Goal: Task Accomplishment & Management: Complete application form

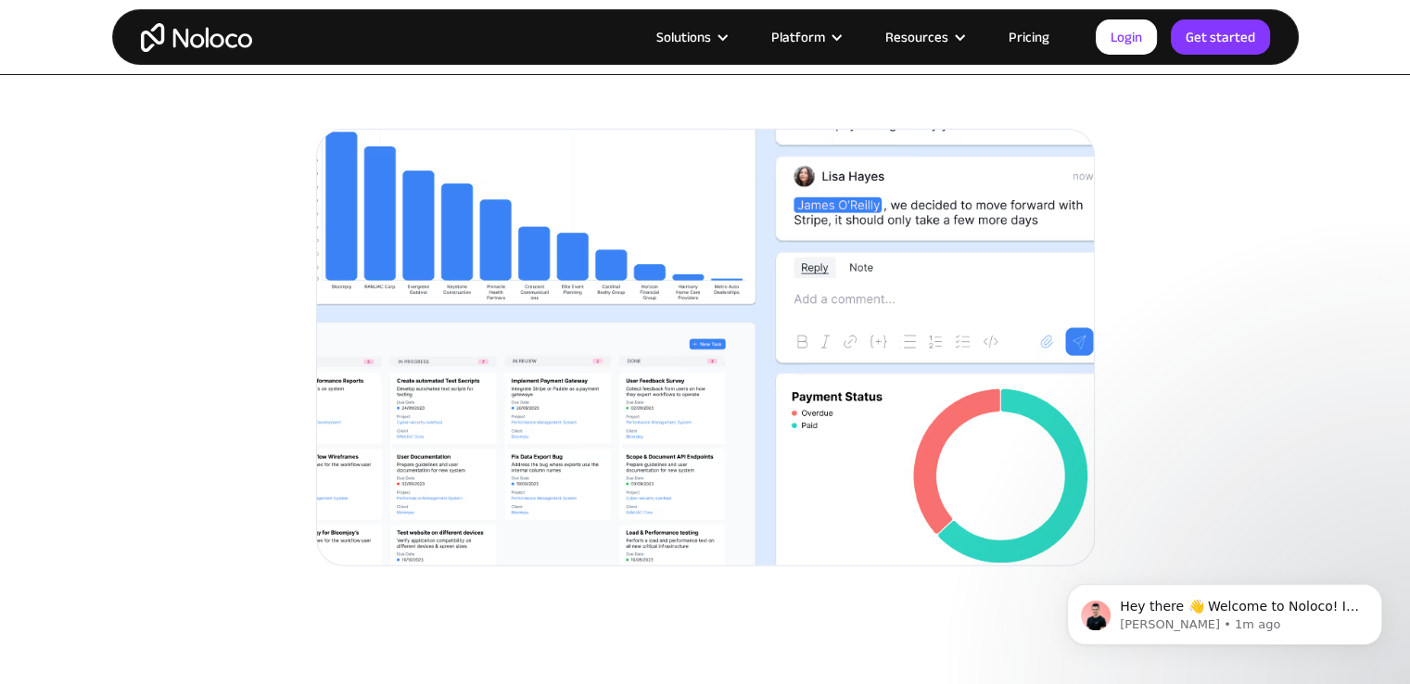
scroll to position [4795, 0]
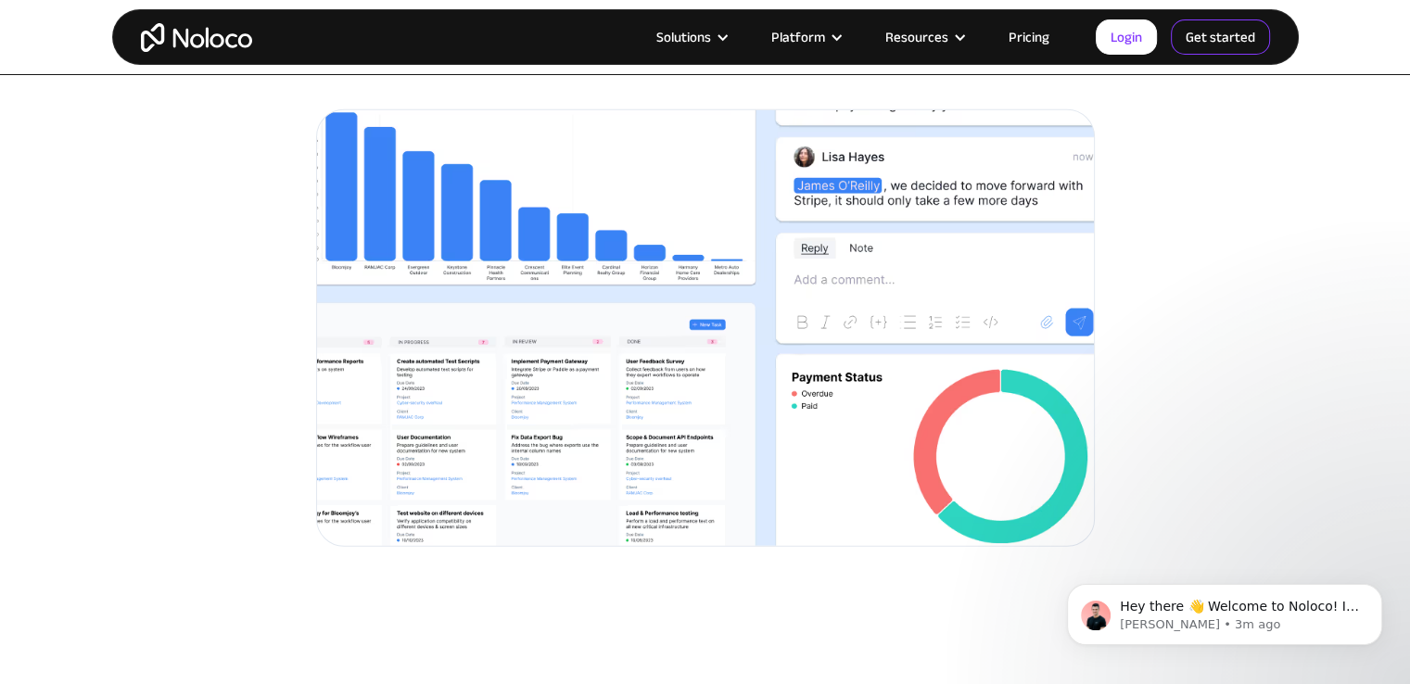
click at [1210, 37] on link "Get started" at bounding box center [1220, 36] width 99 height 35
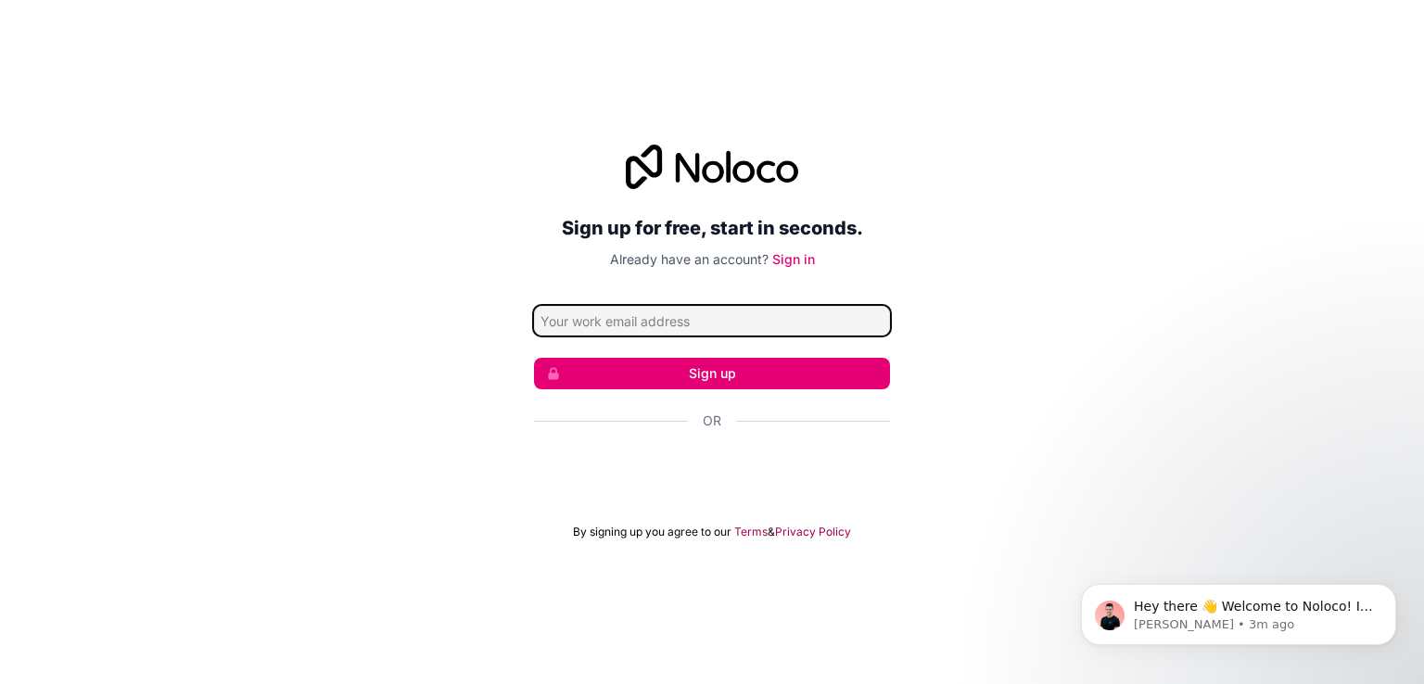
type input "h"
click at [705, 334] on form "h Sign up Or By signing up you agree to our Terms & Privacy Policy" at bounding box center [712, 423] width 356 height 234
click at [1034, 154] on div "Sign up for free, start in seconds. Already have an account? Sign in Sign up Or…" at bounding box center [712, 342] width 1424 height 447
